Goal: Navigation & Orientation: Go to known website

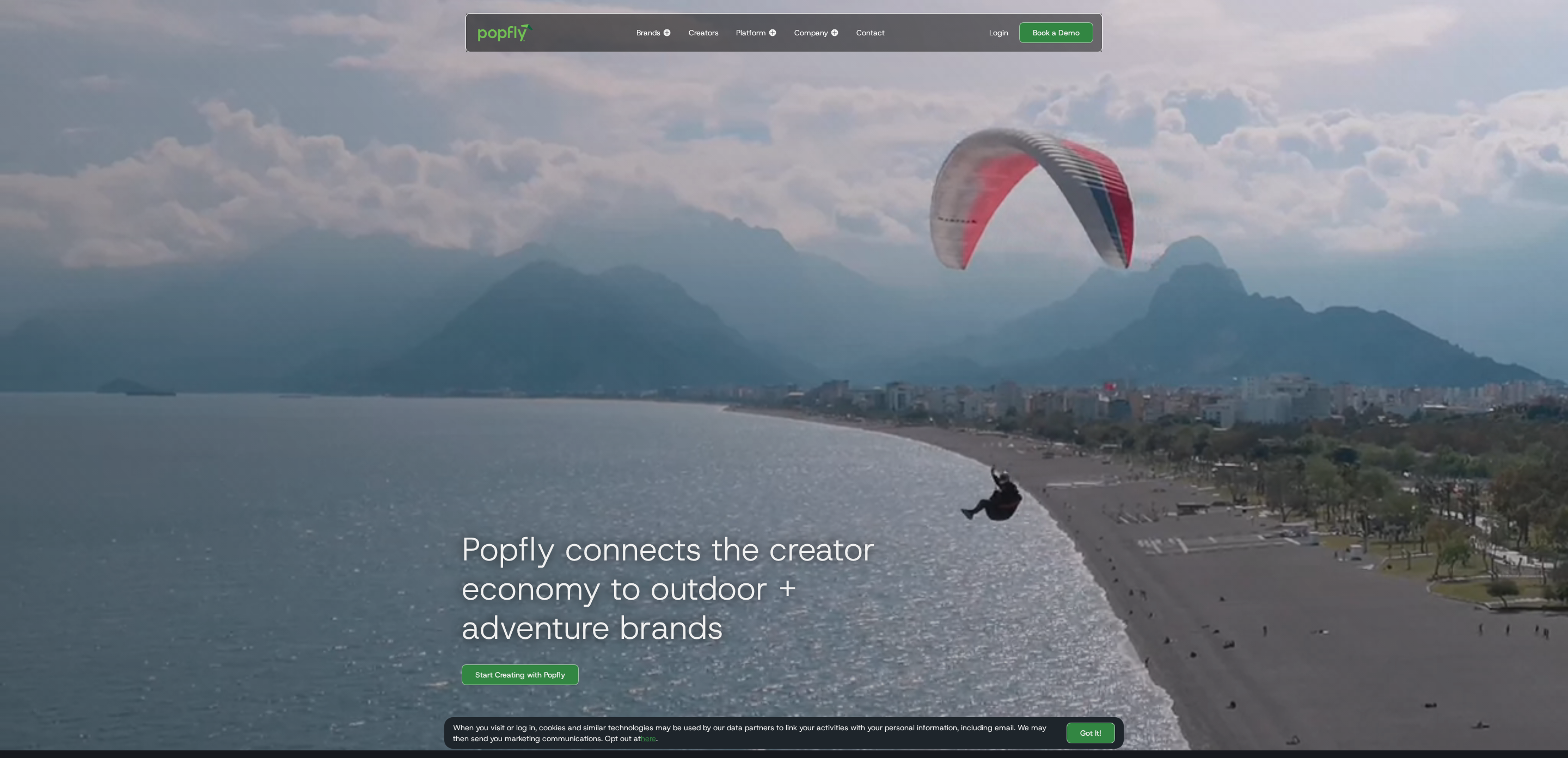
click at [998, 31] on div "Login" at bounding box center [998, 33] width 19 height 11
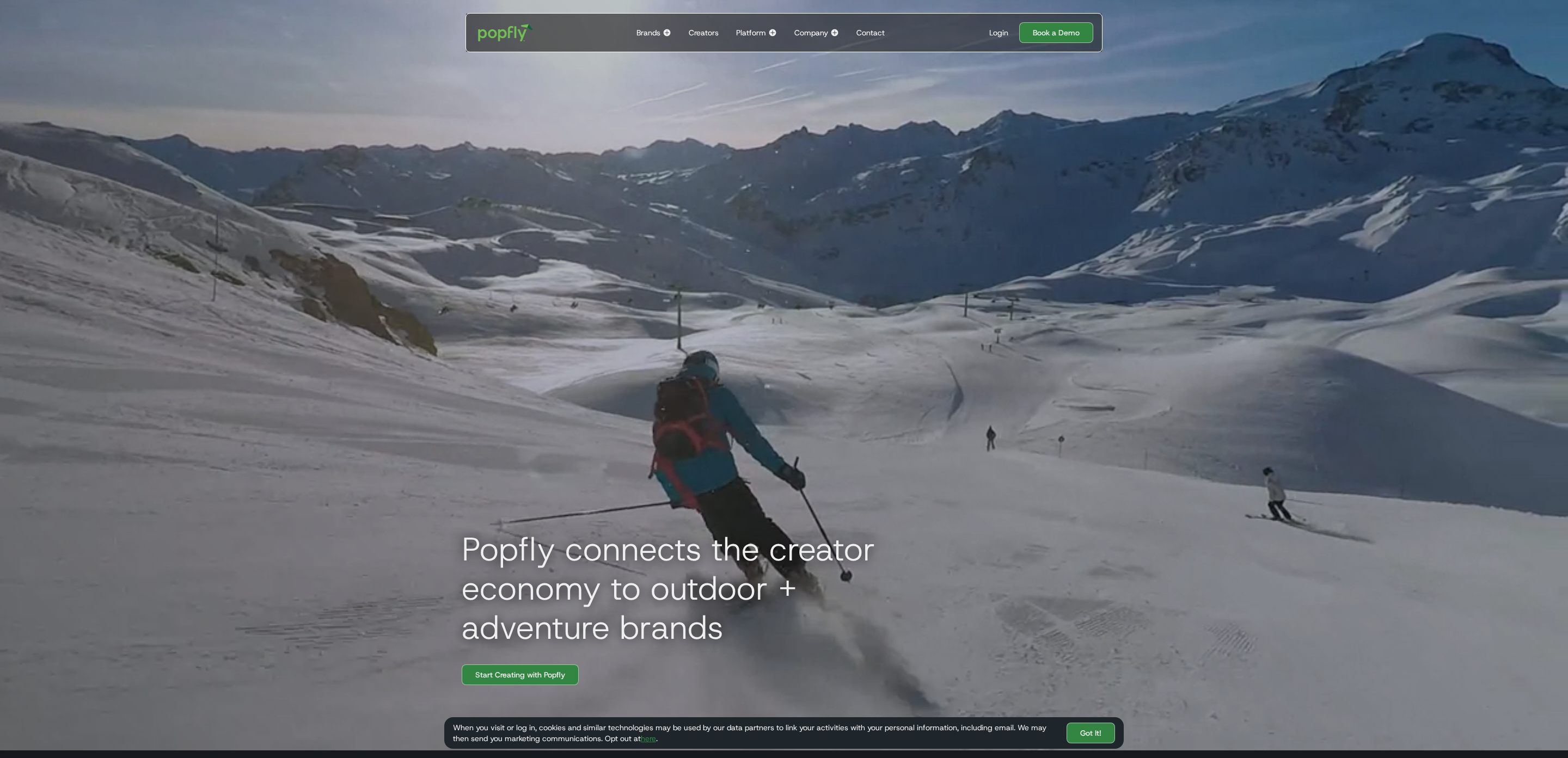
click at [996, 34] on div "Login" at bounding box center [998, 33] width 19 height 11
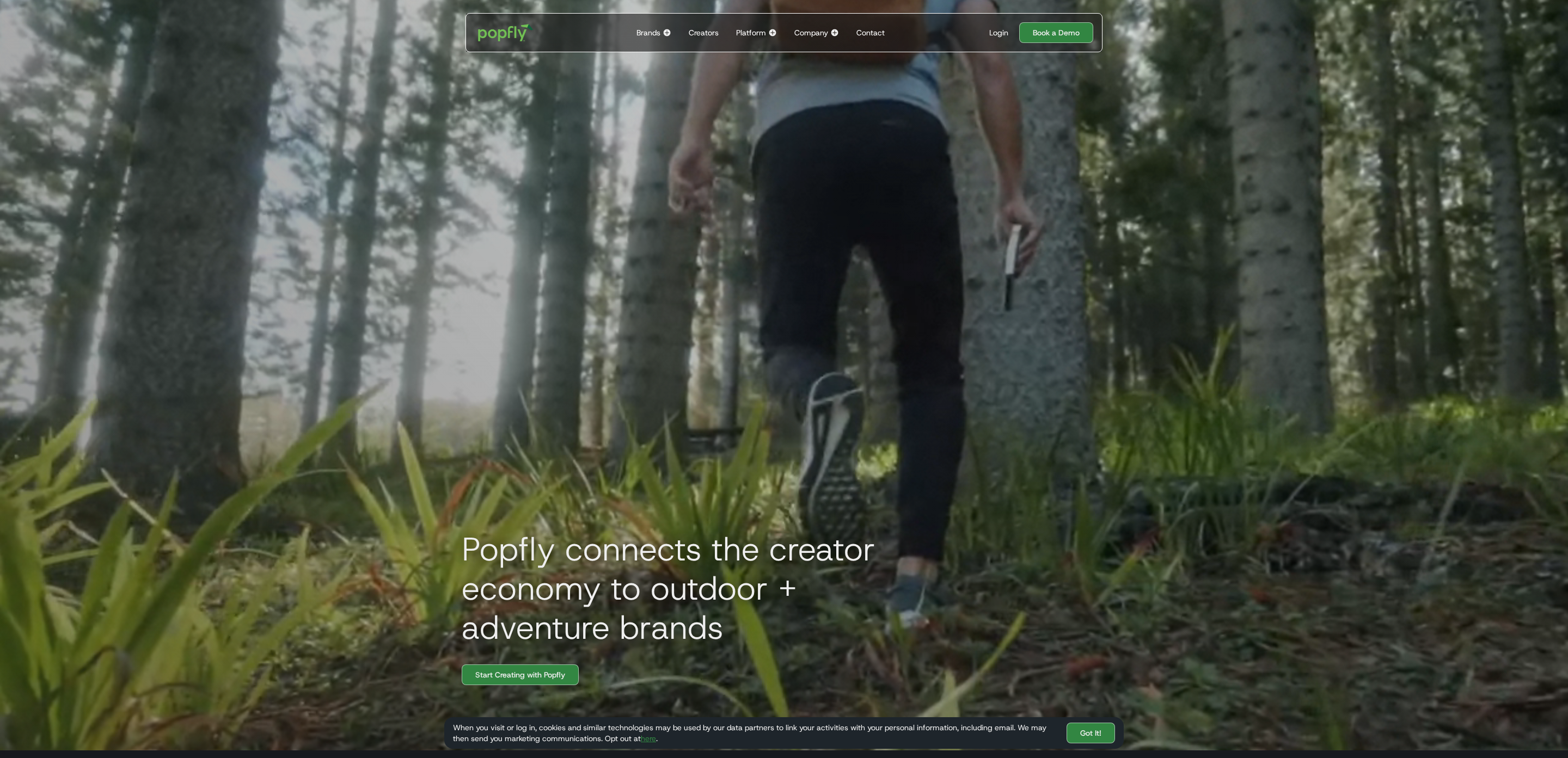
click at [992, 30] on div "Login" at bounding box center [998, 33] width 19 height 11
